Goal: Task Accomplishment & Management: Use online tool/utility

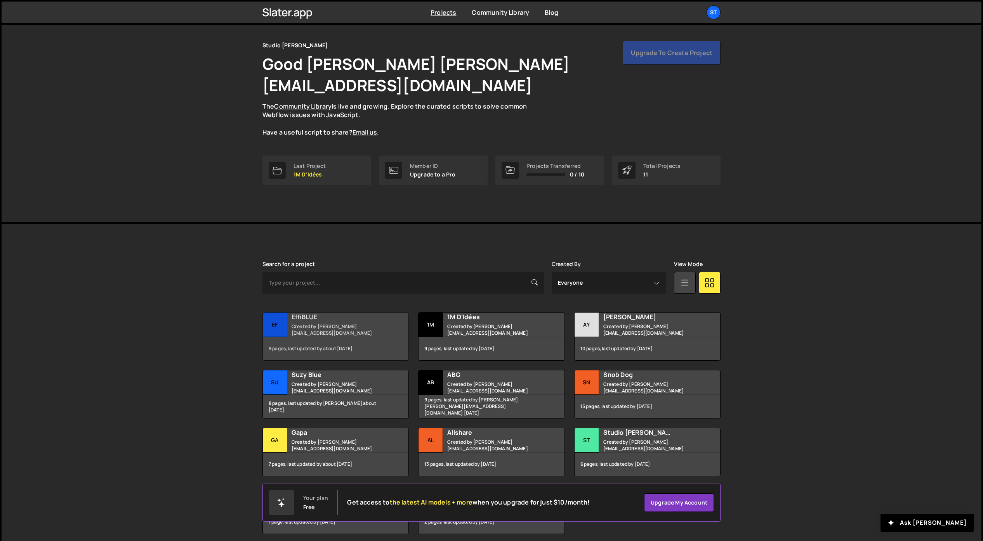
scroll to position [31, 0]
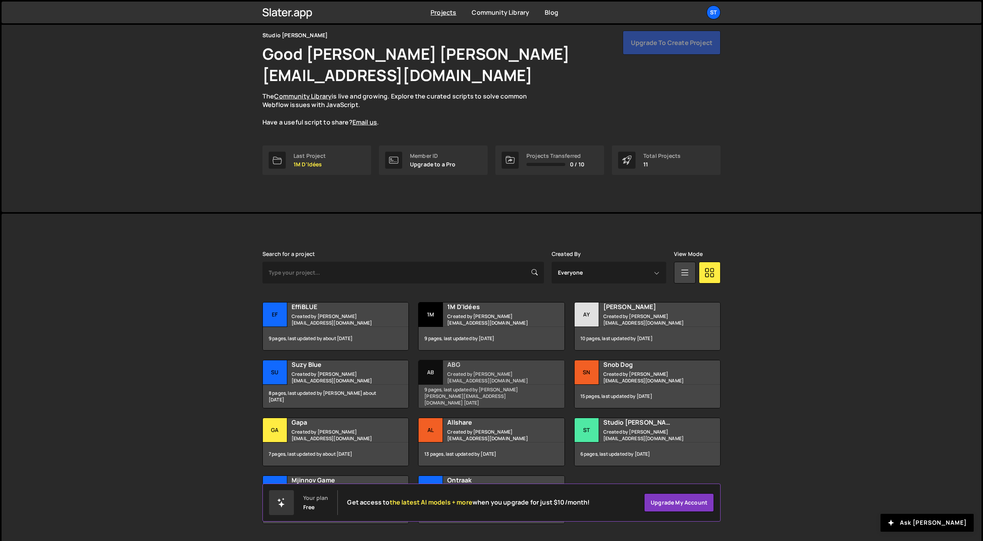
click at [489, 361] on h2 "ABG" at bounding box center [494, 365] width 94 height 9
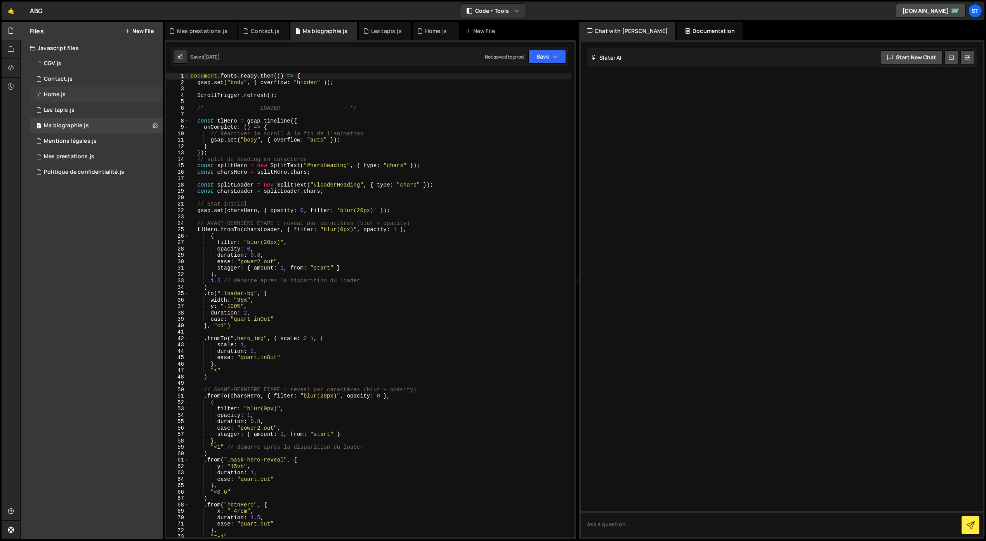
click at [54, 90] on div "1 Home.js 0" at bounding box center [96, 95] width 133 height 16
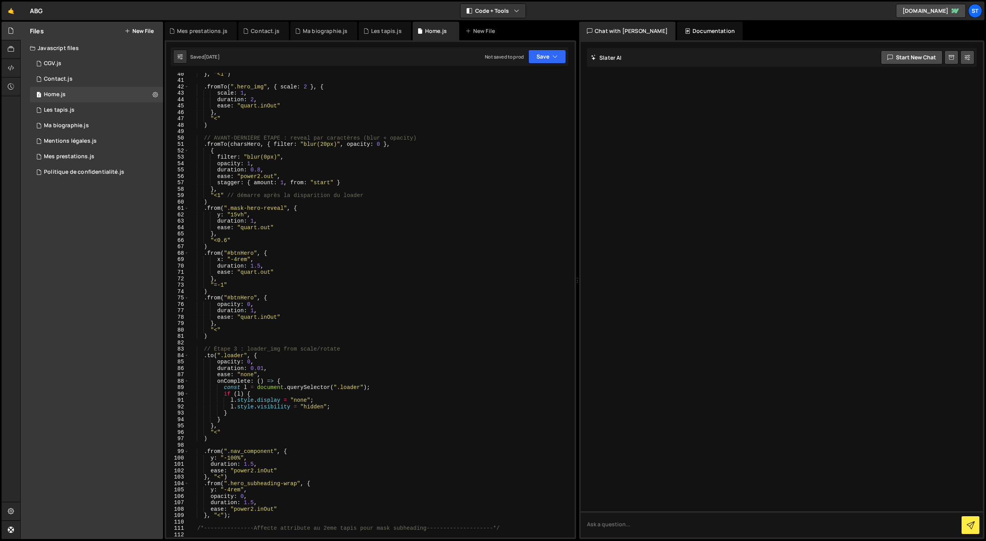
scroll to position [252, 0]
drag, startPoint x: 284, startPoint y: 209, endPoint x: 228, endPoint y: 210, distance: 55.9
click at [228, 210] on div "} , "<1" ) . fromTo ( ".hero_img" , { scale : 2 } , { scale : 1 , duration : 2 …" at bounding box center [380, 310] width 382 height 478
click at [251, 333] on div "} , "<1" ) . fromTo ( ".hero_img" , { scale : 2 } , { scale : 1 , duration : 2 …" at bounding box center [380, 310] width 382 height 478
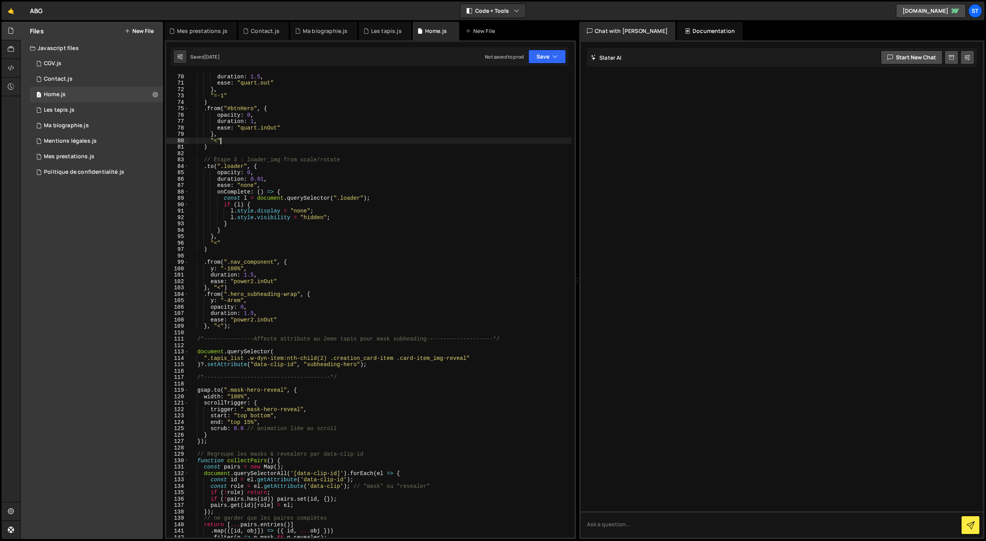
scroll to position [443, 0]
click at [239, 328] on div "duration : 1.5 , ease : "quart.out" } , "=-1" ) . from ( "#btnHero" , { opacity…" at bounding box center [380, 311] width 382 height 478
type textarea "}, "<");"
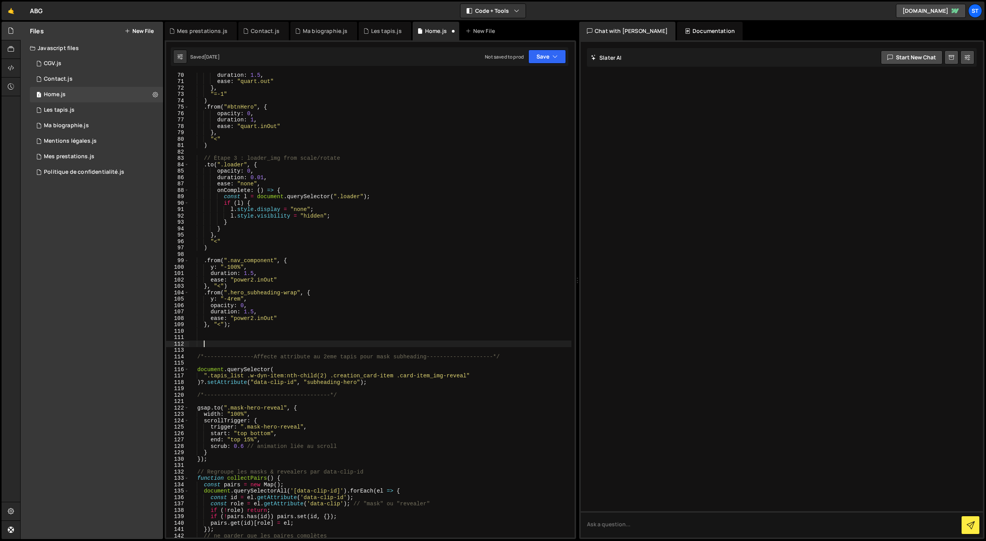
paste textarea "});"
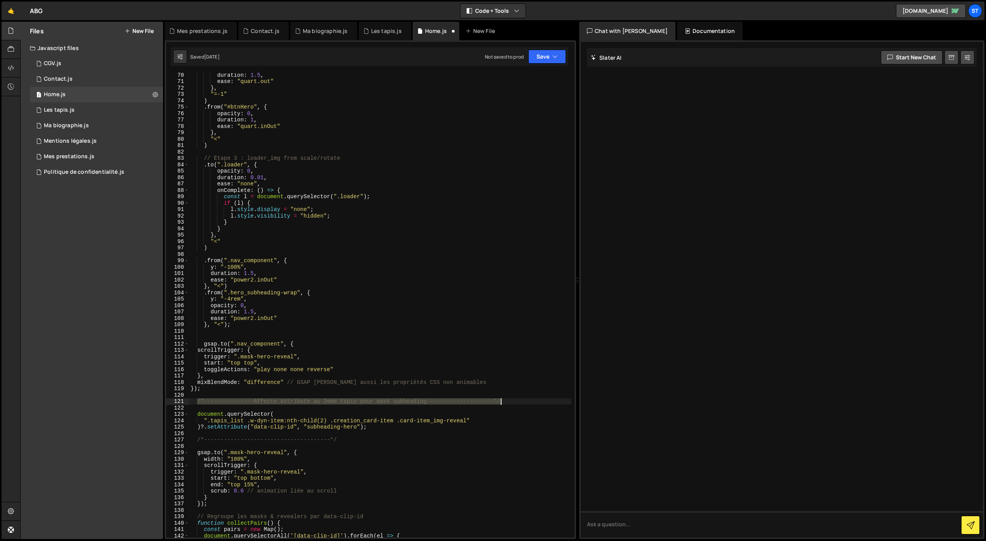
drag, startPoint x: 196, startPoint y: 402, endPoint x: 534, endPoint y: 400, distance: 337.7
click at [534, 400] on div "duration : 1.5 , ease : "quart.out" } , "=-1" ) . from ( "#btnHero" , { opacity…" at bounding box center [380, 311] width 382 height 478
type textarea "/*---------------Affecte attribute au 2eme tapis pour mask subheading----------…"
click at [249, 335] on div "duration : 1.5 , ease : "quart.out" } , "=-1" ) . from ( "#btnHero" , { opacity…" at bounding box center [380, 311] width 382 height 478
paste textarea "/*---------------Affecte attribute au 2eme tapis pour mask subheading----------…"
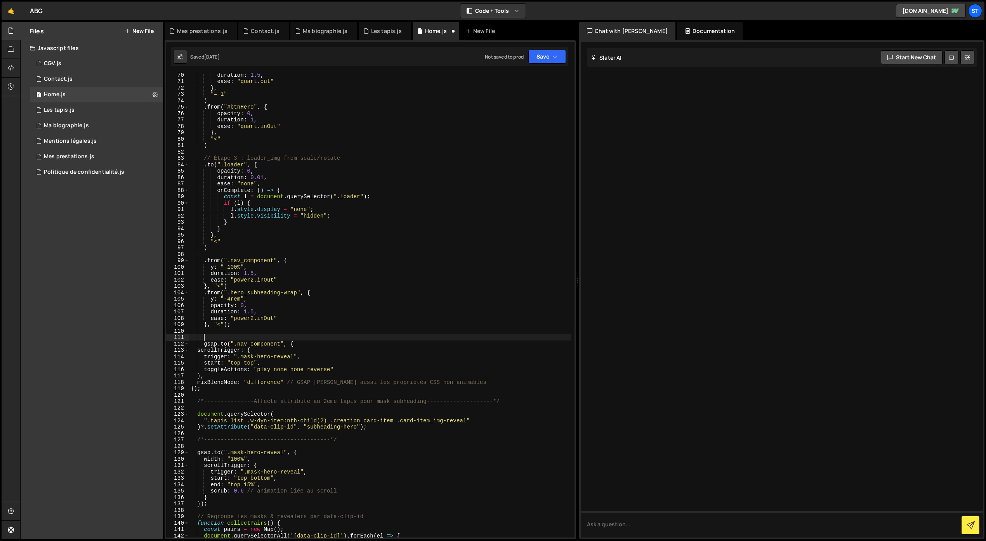
type textarea "/*---------------Affecte attribute au 2eme tapis pour mask subheading----------…"
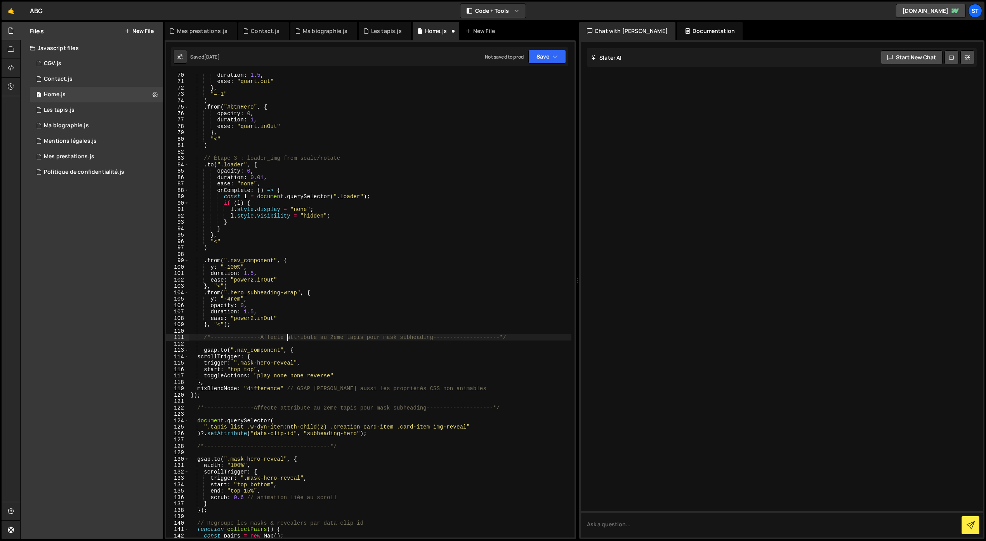
click at [287, 337] on div "duration : 1.5 , ease : "quart.out" } , "=-1" ) . from ( "#btnHero" , { opacity…" at bounding box center [380, 311] width 382 height 478
drag, startPoint x: 262, startPoint y: 339, endPoint x: 433, endPoint y: 337, distance: 171.2
click at [433, 337] on div "duration : 1.5 , ease : "quart.out" } , "=-1" ) . from ( "#btnHero" , { opacity…" at bounding box center [380, 311] width 382 height 478
click at [261, 338] on div "duration : 1.5 , ease : "quart.out" } , "=-1" ) . from ( "#btnHero" , { opacity…" at bounding box center [380, 311] width 382 height 478
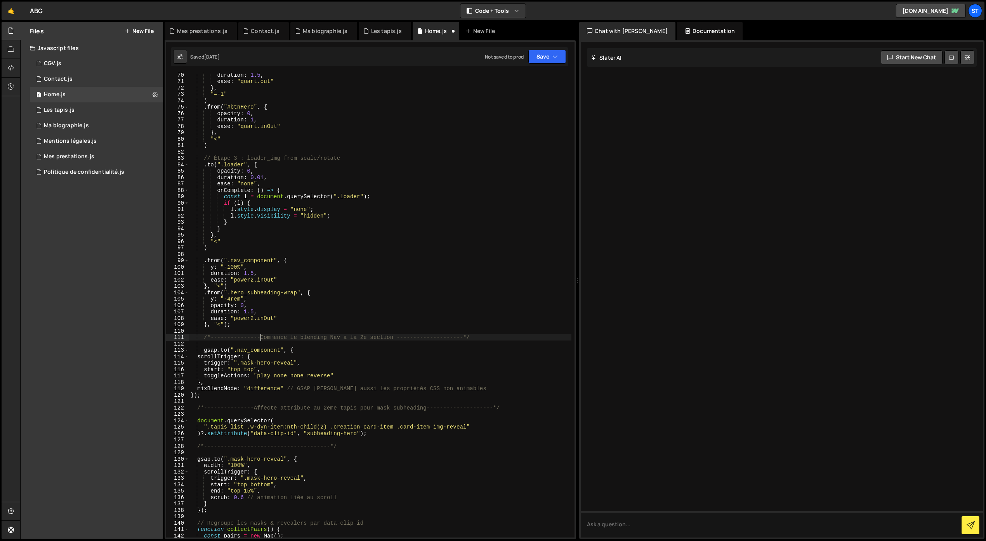
scroll to position [0, 5]
click at [543, 59] on button "Save" at bounding box center [547, 57] width 38 height 14
click at [522, 74] on div "Save to Staging S" at bounding box center [521, 76] width 81 height 8
drag, startPoint x: 262, startPoint y: 370, endPoint x: 252, endPoint y: 370, distance: 10.1
click at [252, 370] on div "duration : 1.5 , ease : "quart.out" } , "=-1" ) . from ( "#btnHero" , { opacity…" at bounding box center [380, 311] width 382 height 478
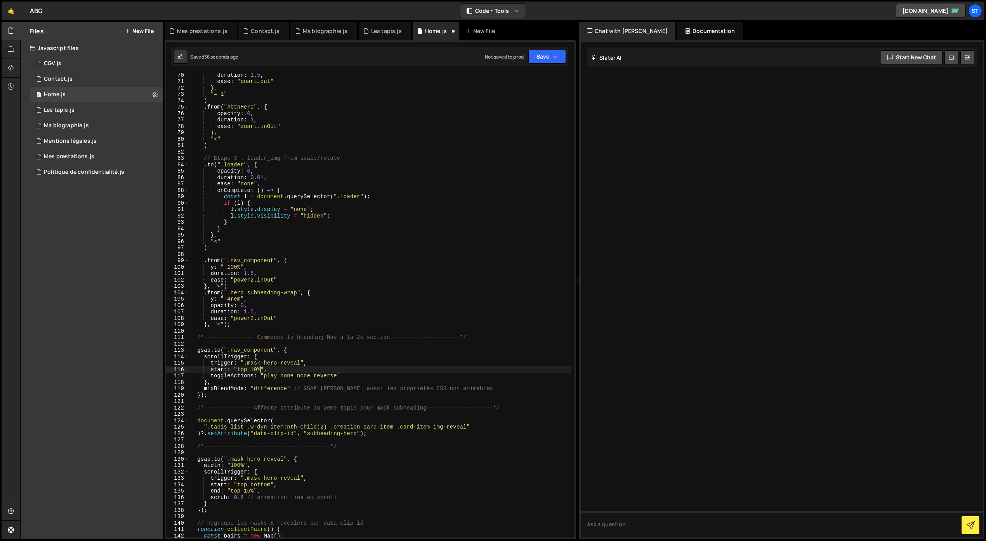
scroll to position [0, 5]
type textarea "start: "top 10%","
click at [543, 57] on button "Save" at bounding box center [547, 57] width 38 height 14
click at [520, 81] on div "38 seconds ago" at bounding box center [511, 84] width 35 height 7
